Goal: Task Accomplishment & Management: Manage account settings

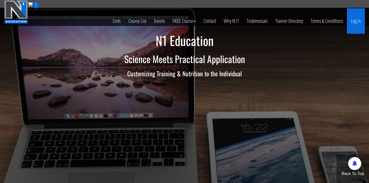
click at [356, 17] on link "Log In" at bounding box center [355, 20] width 18 height 25
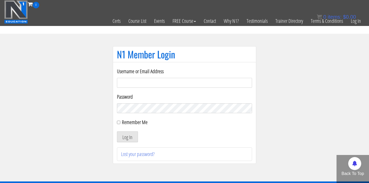
click at [199, 41] on section "N1 Member Login Username or Email Address Password Remember Me Log In Lost your…" at bounding box center [184, 108] width 369 height 148
click at [166, 87] on input "Username or Email Address" at bounding box center [184, 83] width 135 height 10
type input "robbrowne25@gmail.com"
click at [133, 132] on button "Log In" at bounding box center [127, 136] width 21 height 11
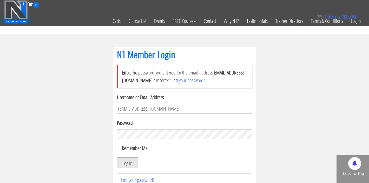
click at [123, 166] on button "Log In" at bounding box center [127, 162] width 21 height 11
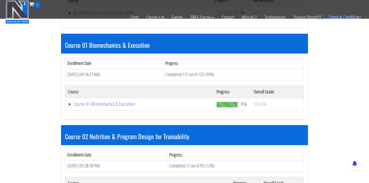
scroll to position [135, 0]
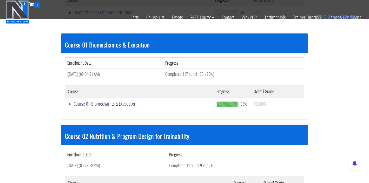
click at [88, 15] on link "Course 01 Biomechanics & Execution" at bounding box center [139, 12] width 142 height 5
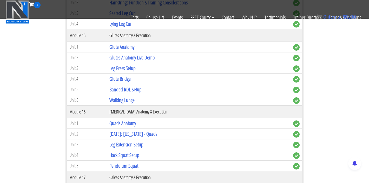
scroll to position [1402, 0]
